Goal: Navigation & Orientation: Find specific page/section

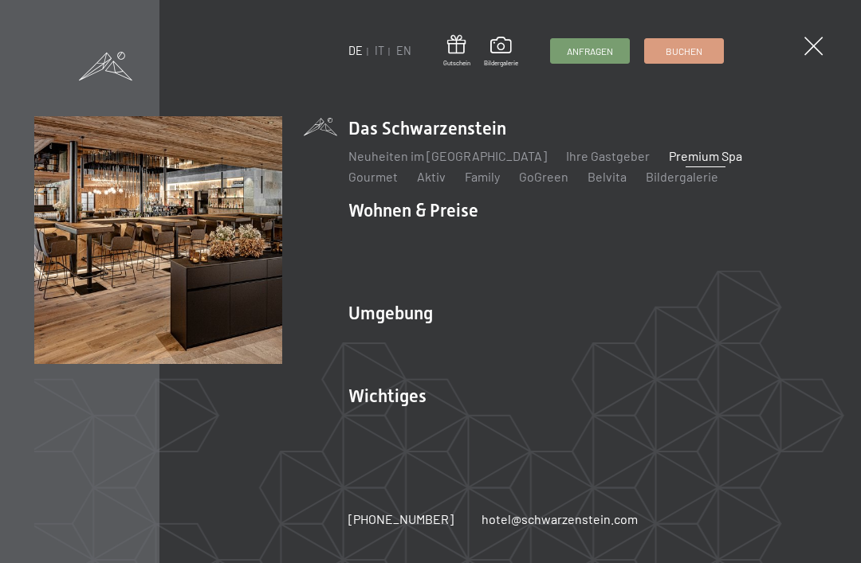
click at [689, 156] on link "Premium Spa" at bounding box center [705, 155] width 73 height 15
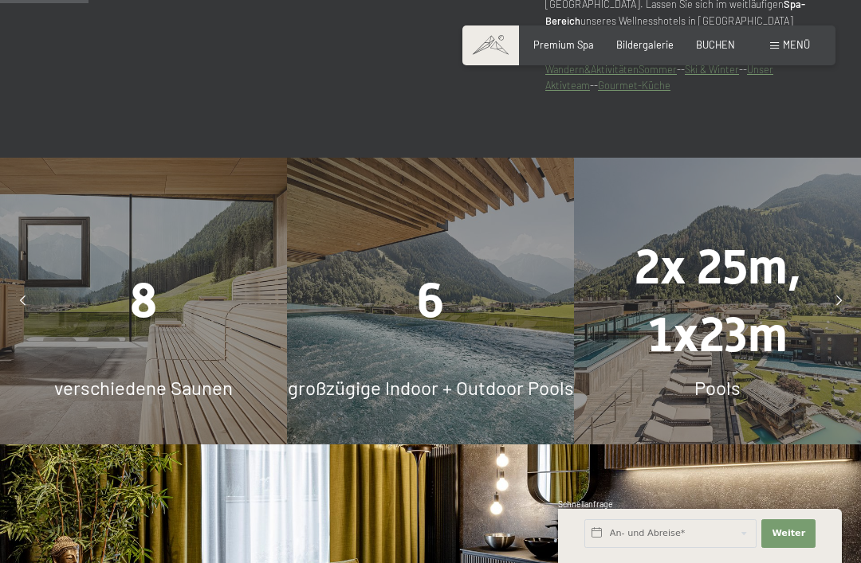
scroll to position [897, 0]
click at [128, 304] on div "8" at bounding box center [143, 300] width 287 height 68
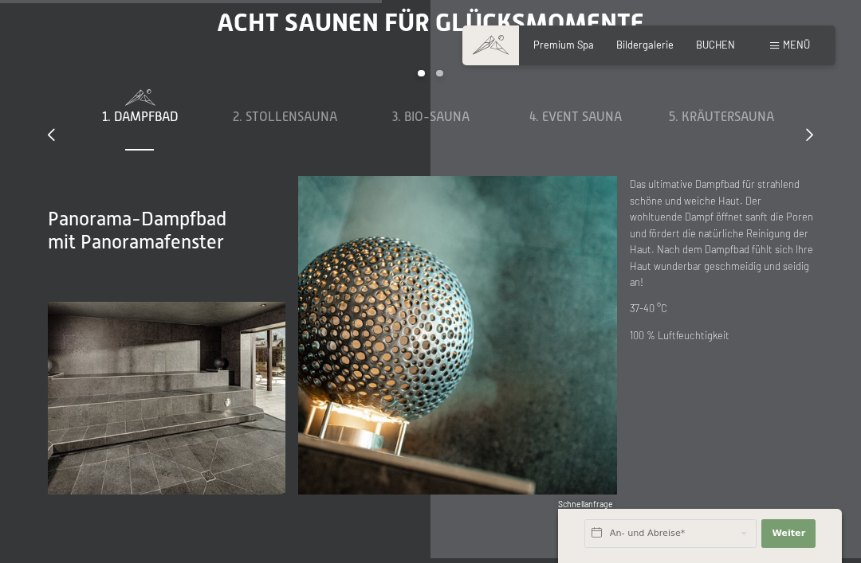
scroll to position [3870, 0]
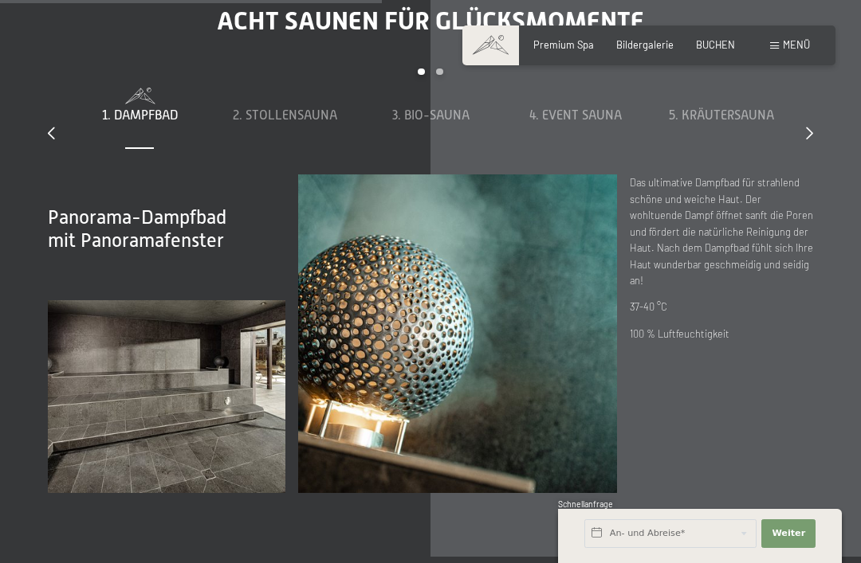
click at [288, 123] on span "2. Stollensauna" at bounding box center [285, 115] width 104 height 14
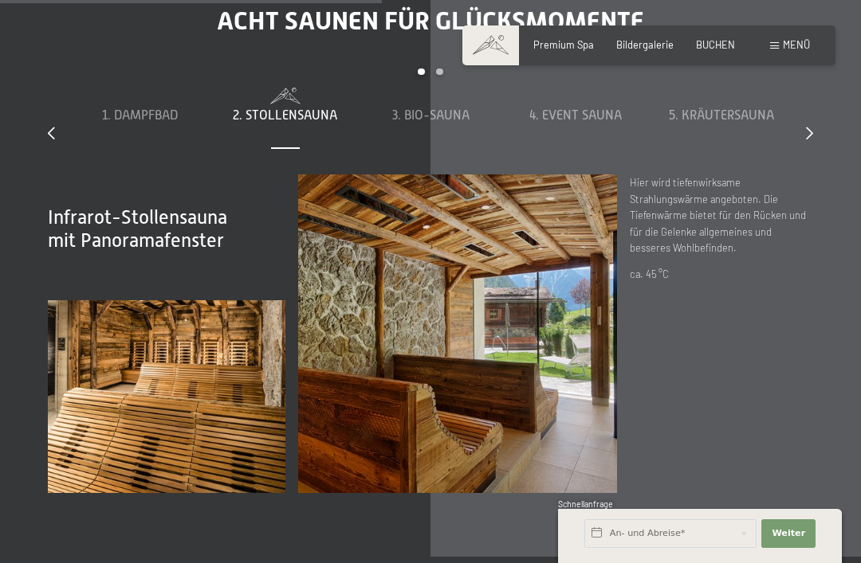
click at [453, 123] on span "3. Bio-Sauna" at bounding box center [430, 115] width 77 height 14
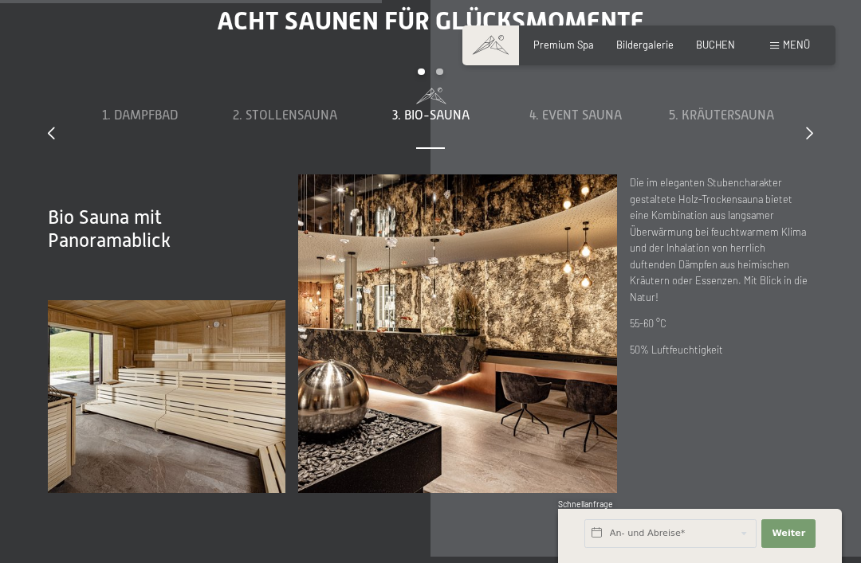
click at [583, 123] on span "4. Event Sauna" at bounding box center [575, 115] width 92 height 14
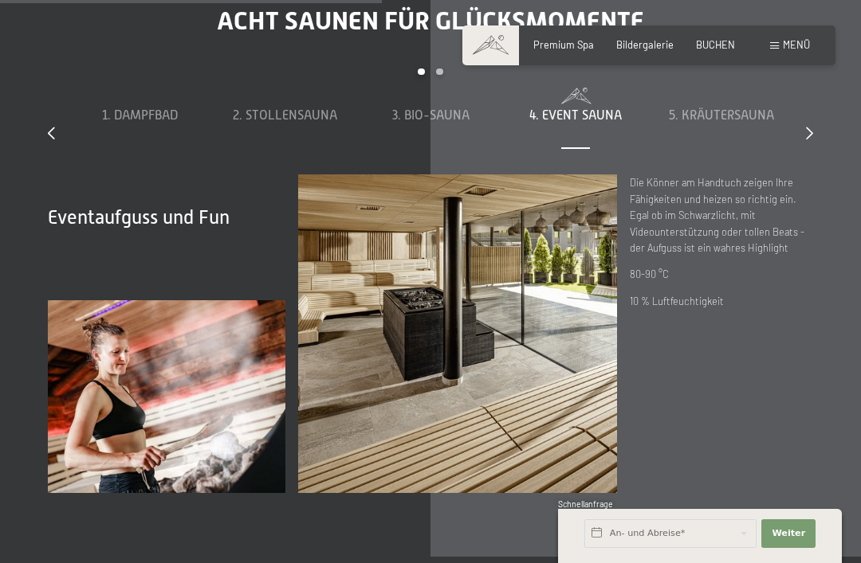
click at [746, 123] on span "5. Kräutersauna" at bounding box center [721, 115] width 105 height 14
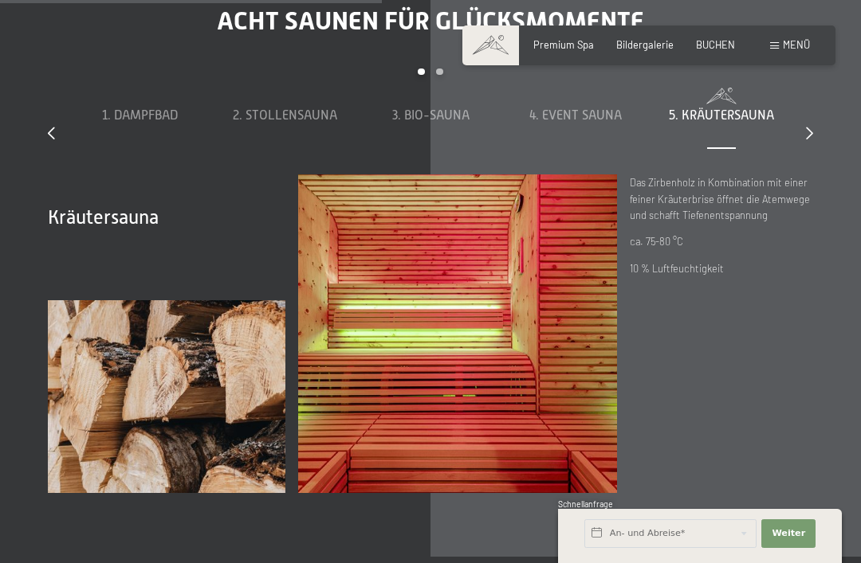
click at [811, 139] on icon at bounding box center [809, 133] width 7 height 13
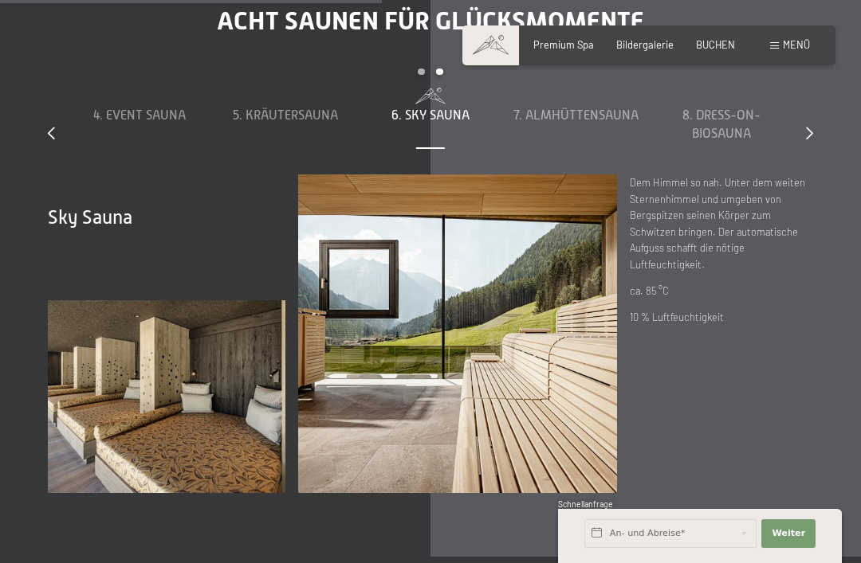
click at [597, 123] on span "7. Almhüttensauna" at bounding box center [575, 115] width 125 height 14
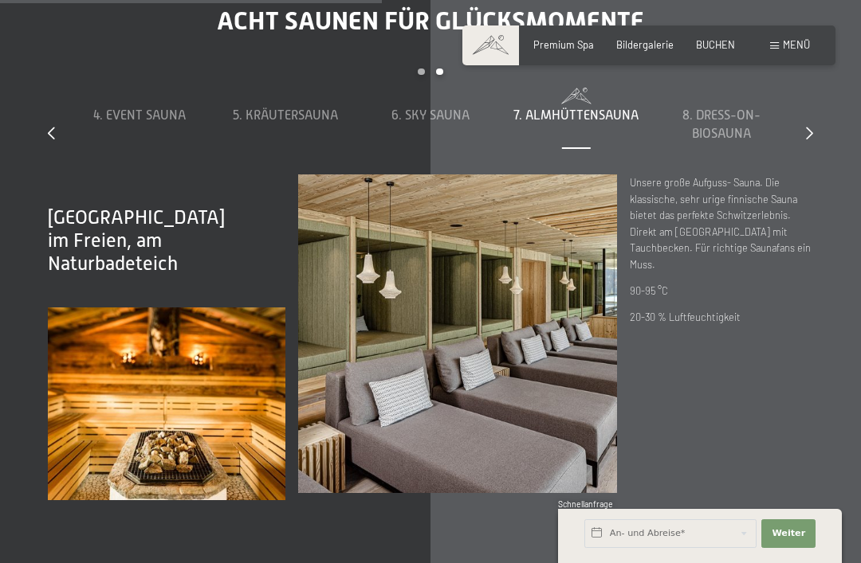
click at [744, 143] on div "8. Dress-on-Biosauna" at bounding box center [721, 125] width 132 height 36
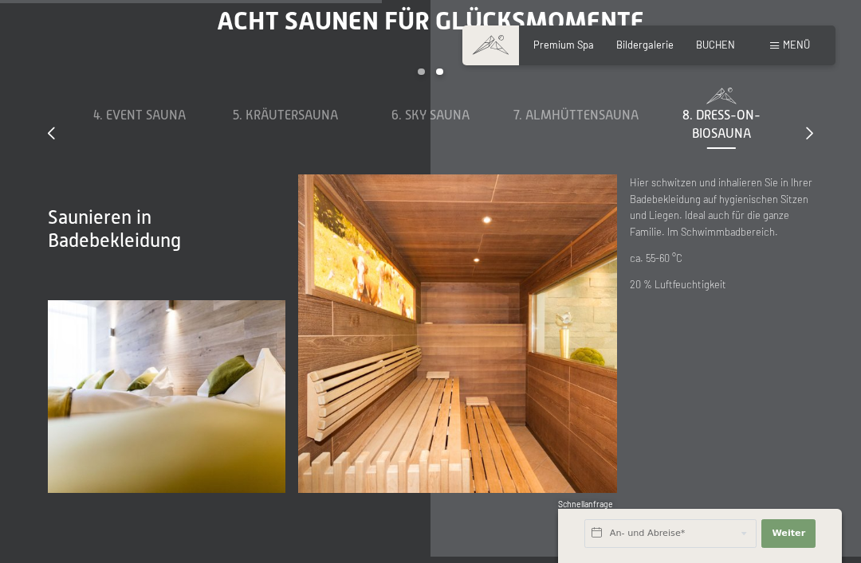
click at [810, 139] on icon at bounding box center [809, 133] width 7 height 13
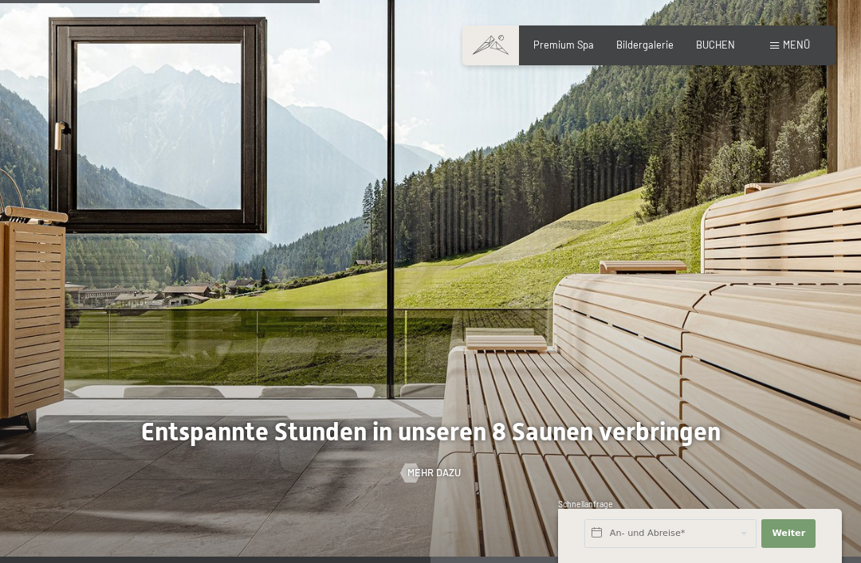
scroll to position [3254, 0]
click at [797, 38] on div "Buchen Anfragen Premium Spa Bildergalerie BUCHEN Menü DE IT EN Gutschein Bilder…" at bounding box center [649, 45] width 322 height 14
click at [797, 38] on span "Menü" at bounding box center [796, 44] width 27 height 13
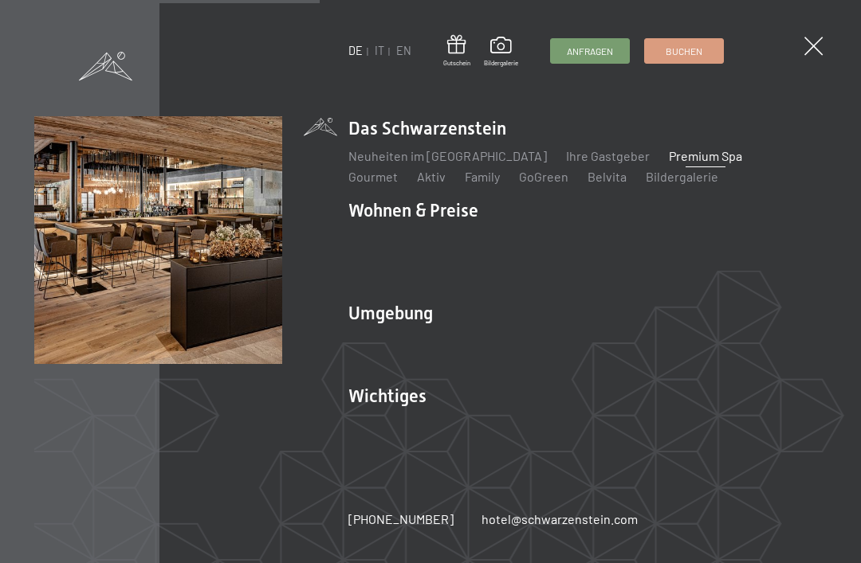
click at [465, 179] on link "Family" at bounding box center [482, 176] width 35 height 15
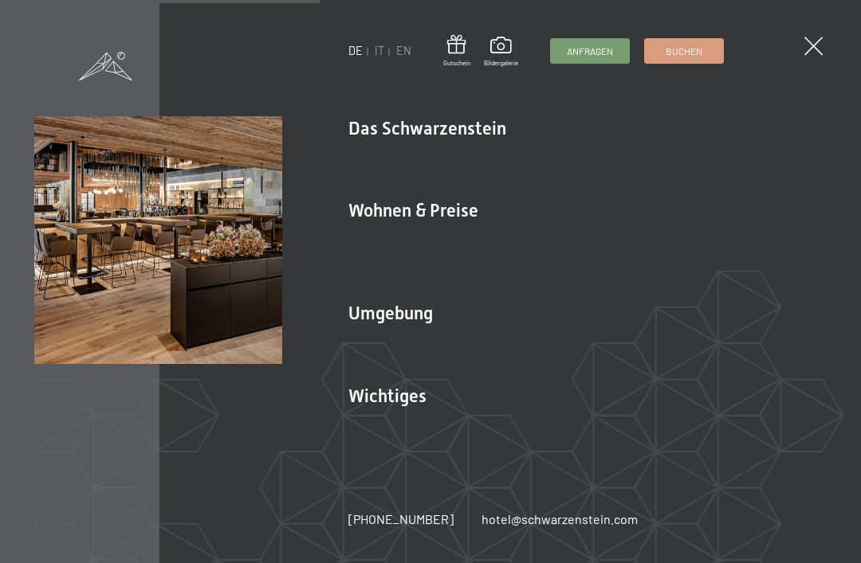
scroll to position [0, 0]
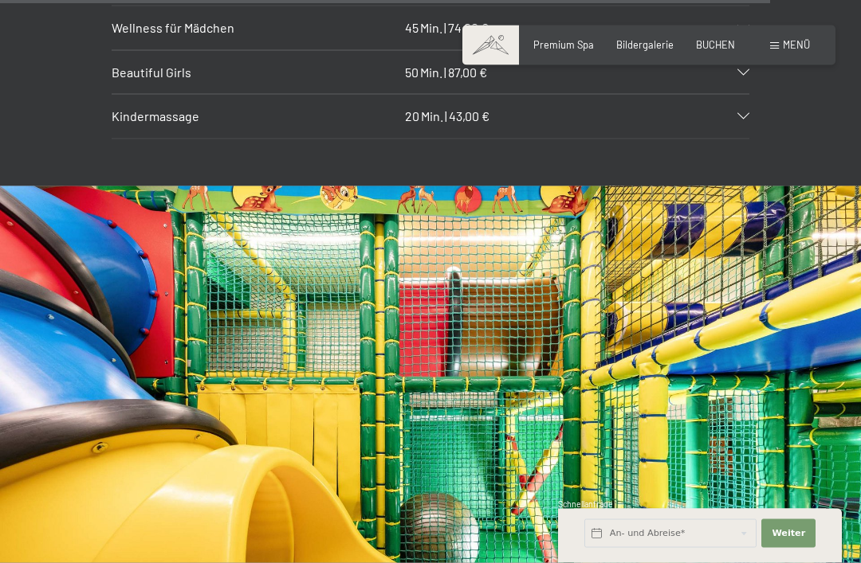
scroll to position [7805, 0]
